Goal: Transaction & Acquisition: Register for event/course

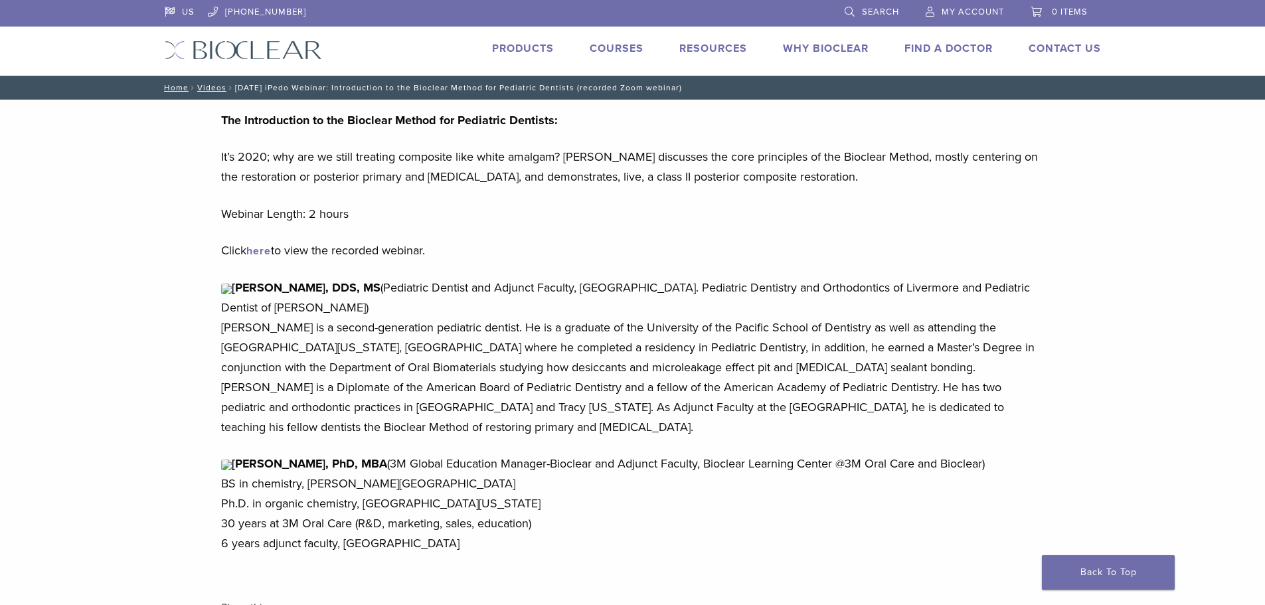
click at [621, 44] on link "Courses" at bounding box center [616, 48] width 54 height 13
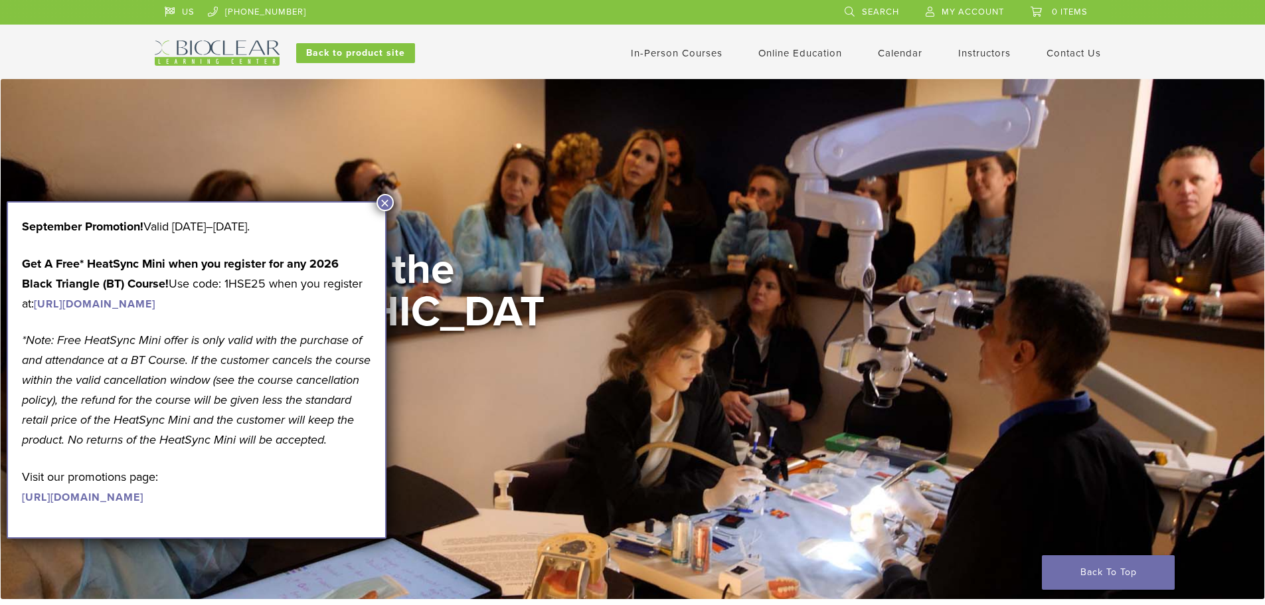
click at [382, 205] on button "×" at bounding box center [384, 202] width 17 height 17
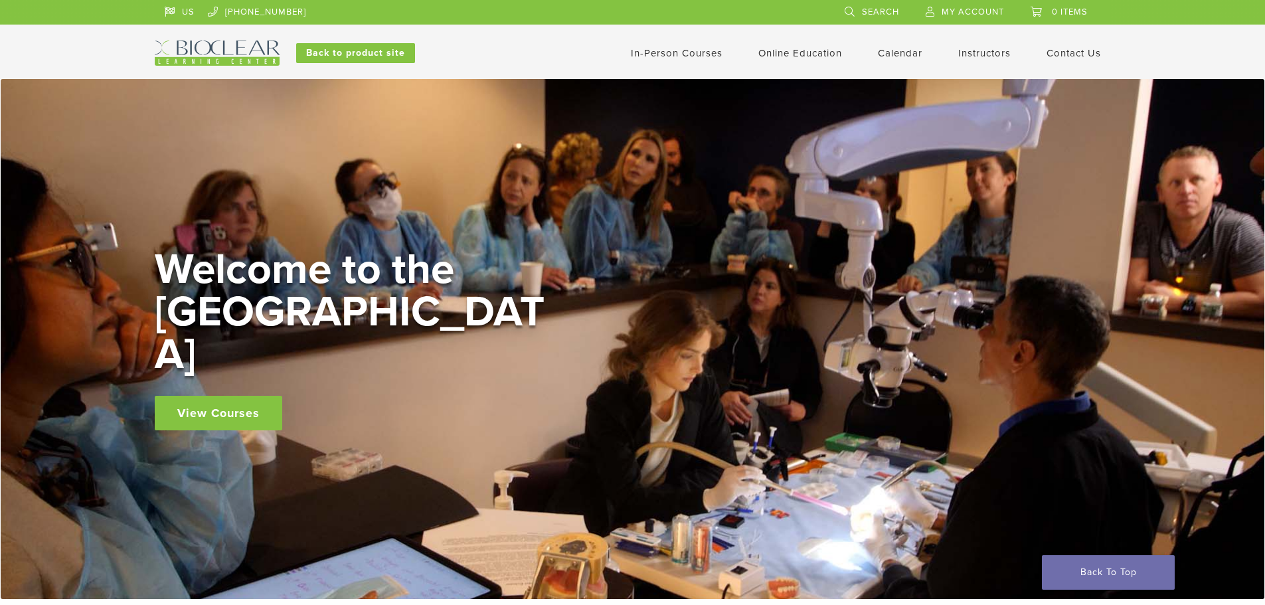
click at [687, 54] on link "In-Person Courses" at bounding box center [677, 53] width 92 height 12
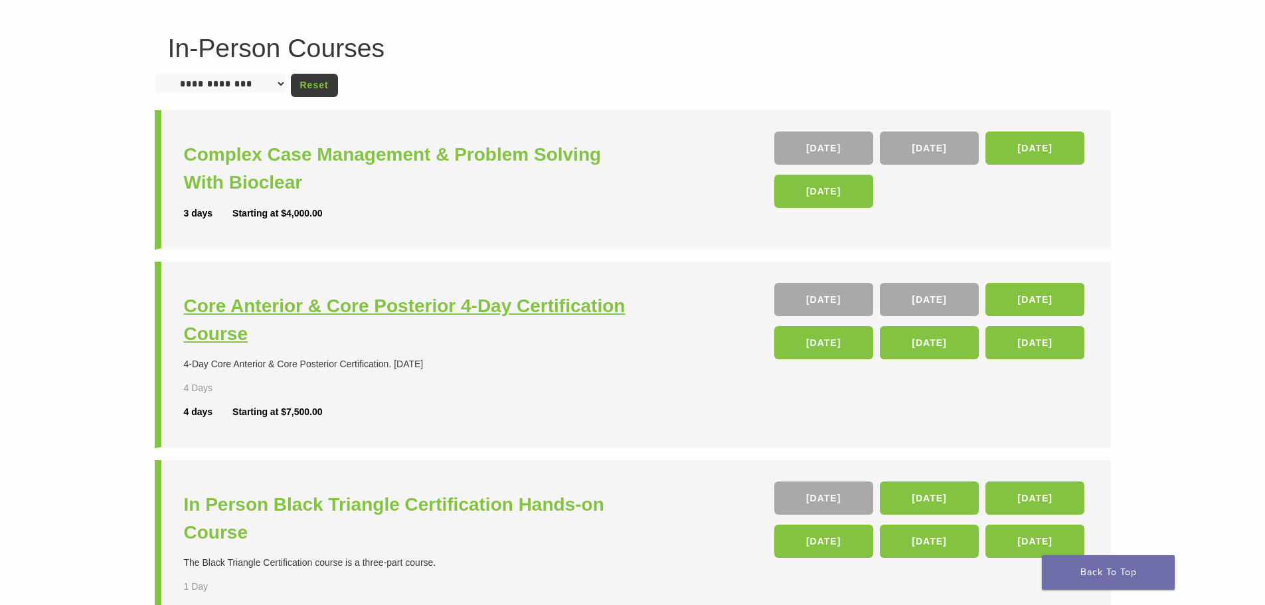
scroll to position [66, 0]
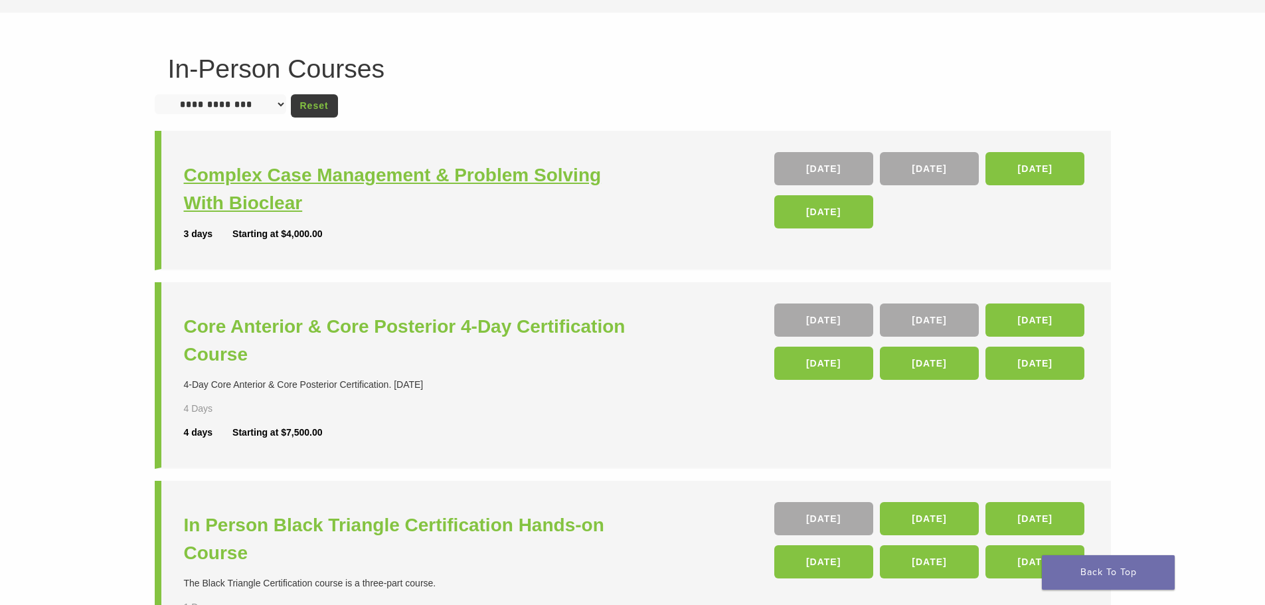
click at [449, 179] on h3 "Complex Case Management & Problem Solving With Bioclear" at bounding box center [410, 189] width 452 height 56
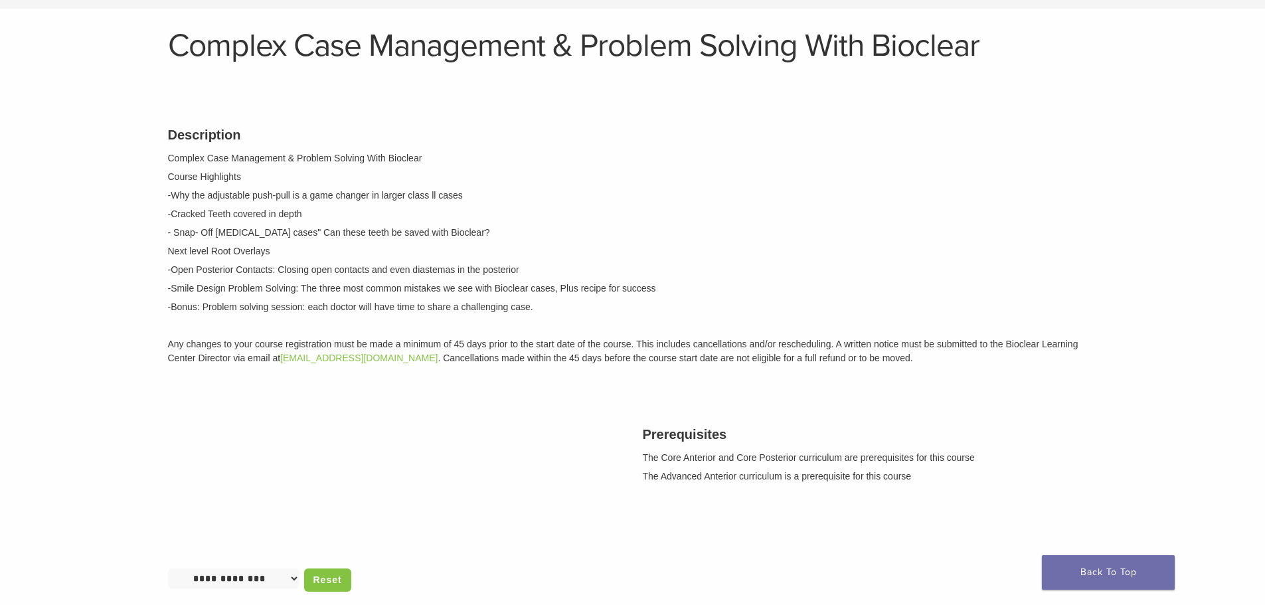
scroll to position [66, 0]
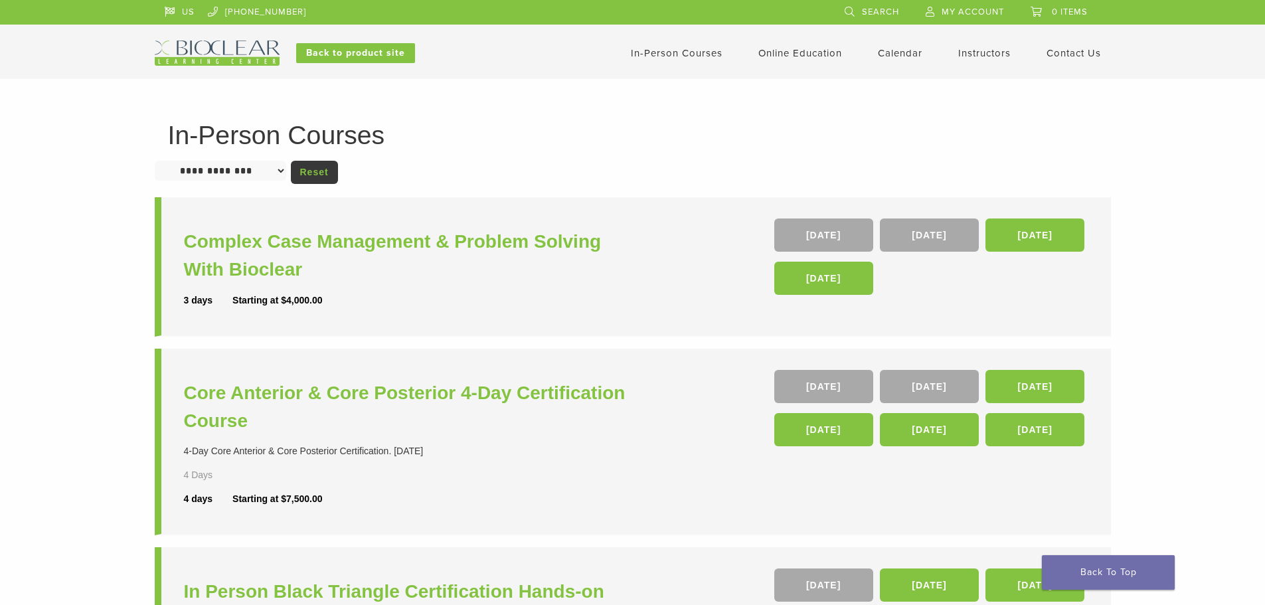
scroll to position [66, 0]
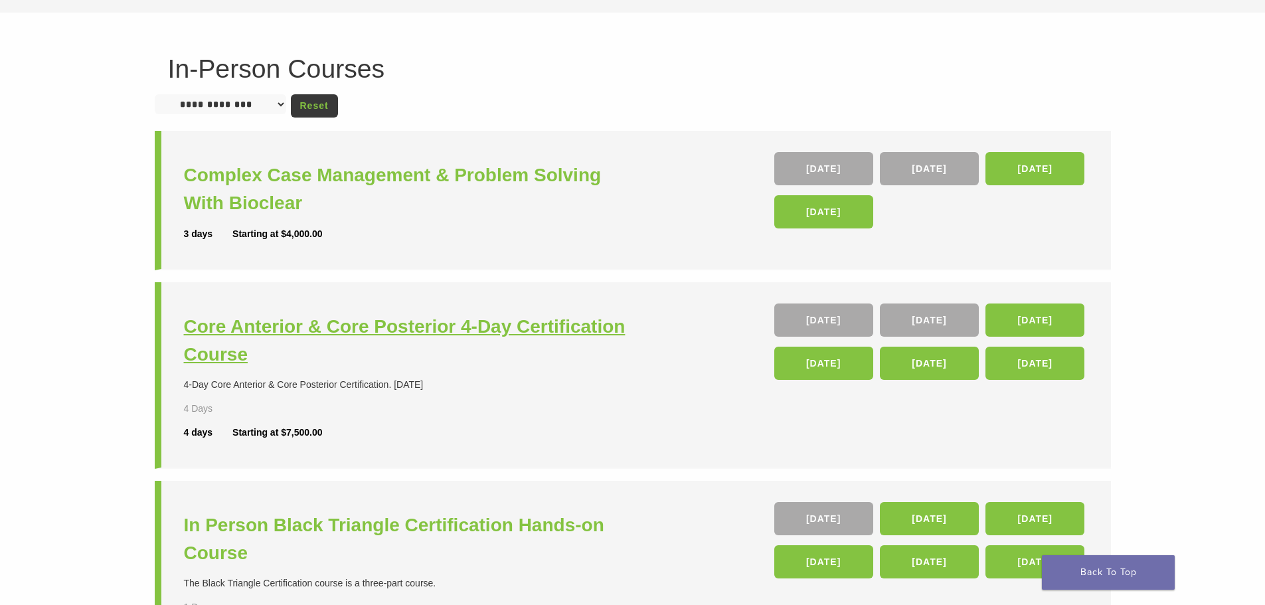
click at [503, 333] on h3 "Core Anterior & Core Posterior 4-Day Certification Course" at bounding box center [410, 341] width 452 height 56
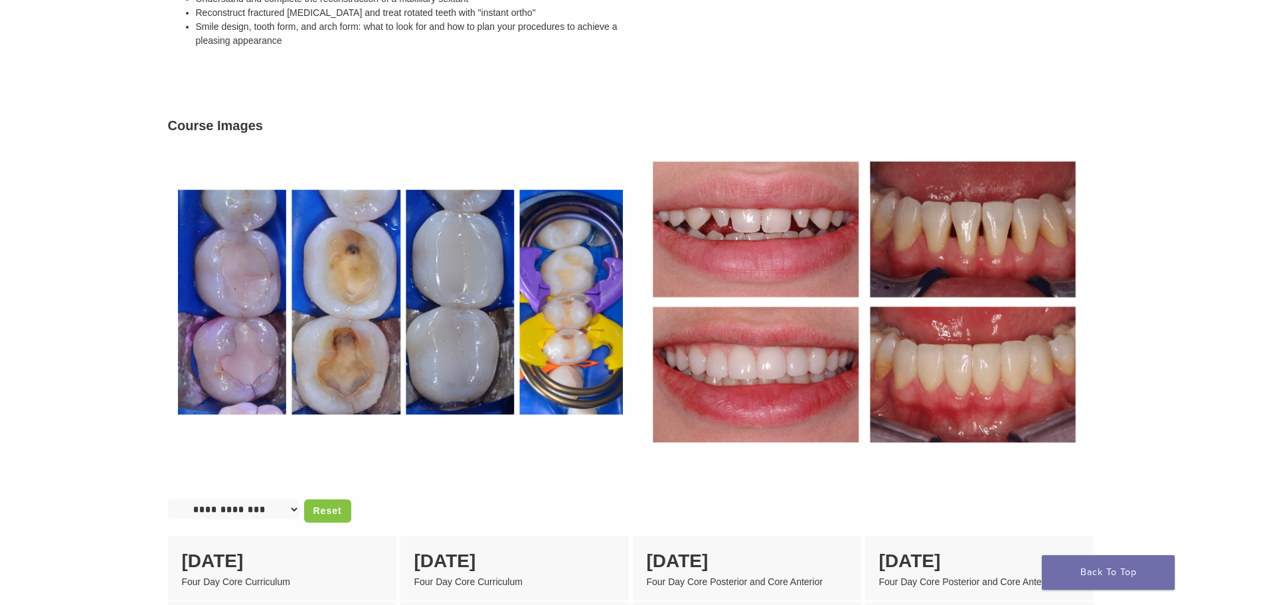
scroll to position [664, 0]
